Goal: Find specific page/section: Find specific page/section

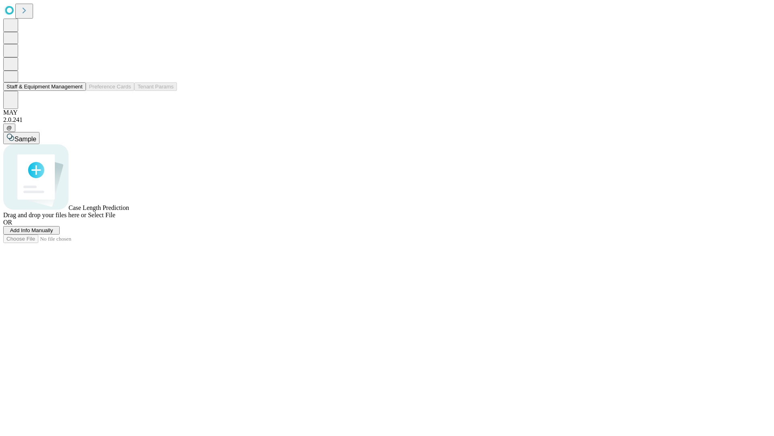
click at [77, 91] on button "Staff & Equipment Management" at bounding box center [44, 86] width 83 height 8
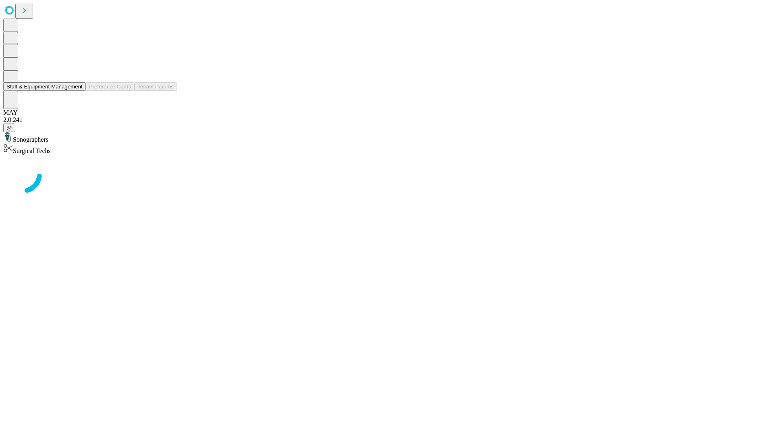
click at [77, 91] on button "Staff & Equipment Management" at bounding box center [44, 86] width 83 height 8
